Goal: Browse casually

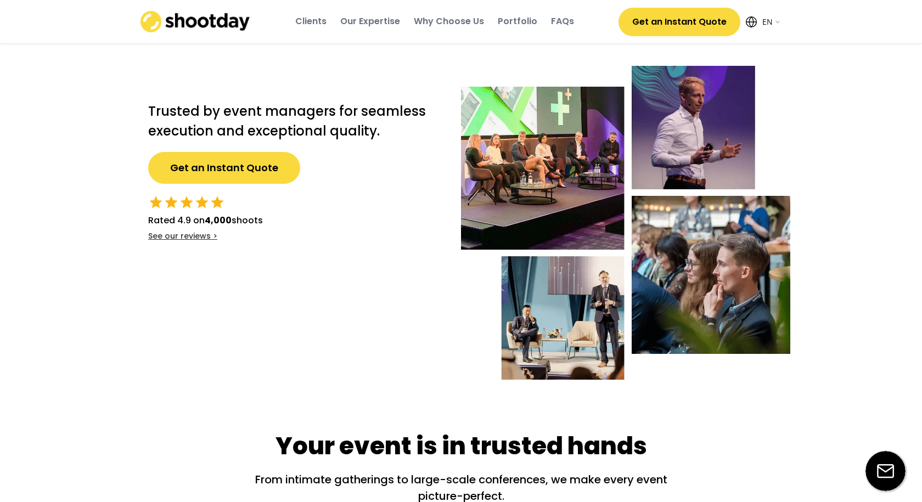
select select ""en""
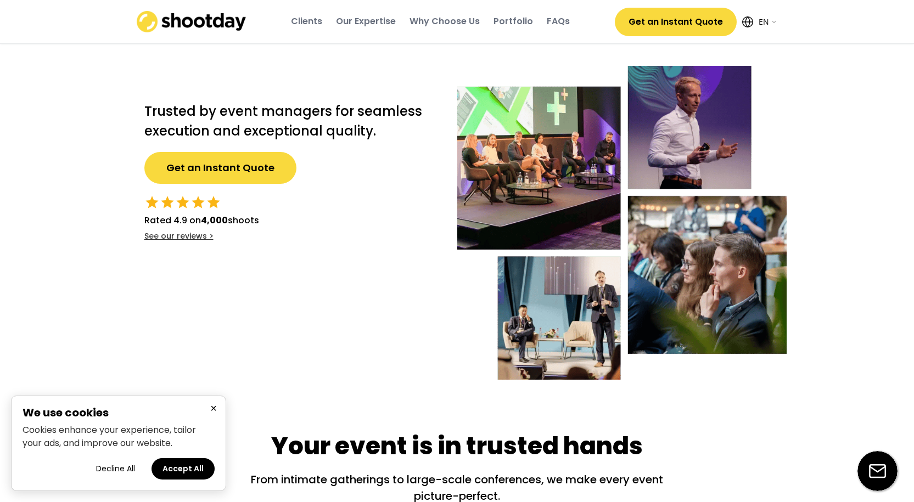
click at [119, 472] on button "Decline All" at bounding box center [115, 468] width 61 height 21
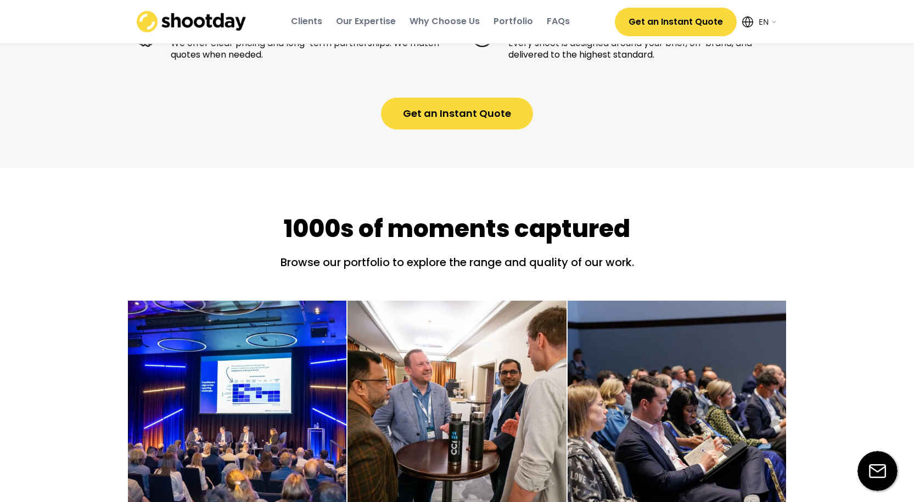
scroll to position [1591, 0]
